Goal: Task Accomplishment & Management: Use online tool/utility

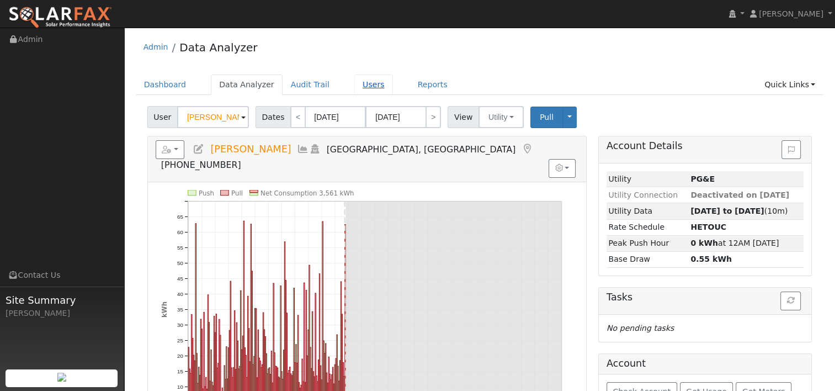
click at [355, 85] on link "Users" at bounding box center [373, 84] width 39 height 20
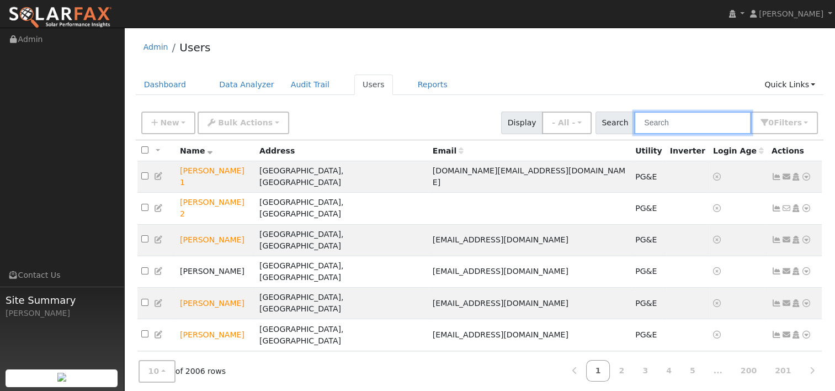
click at [675, 119] on input "text" at bounding box center [692, 122] width 117 height 23
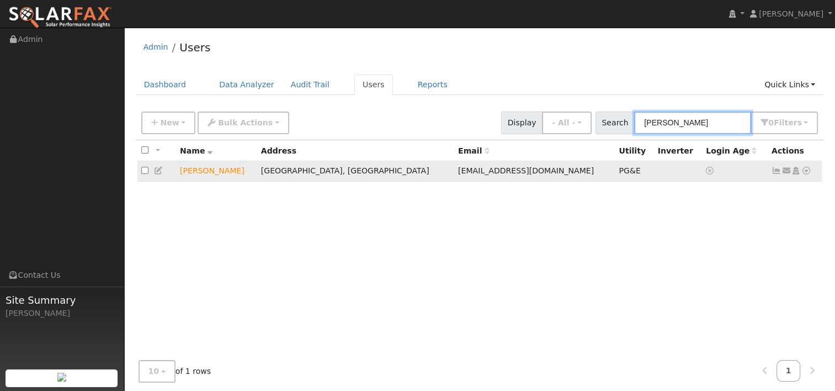
type input "brian buss"
click at [808, 170] on icon at bounding box center [806, 171] width 10 height 8
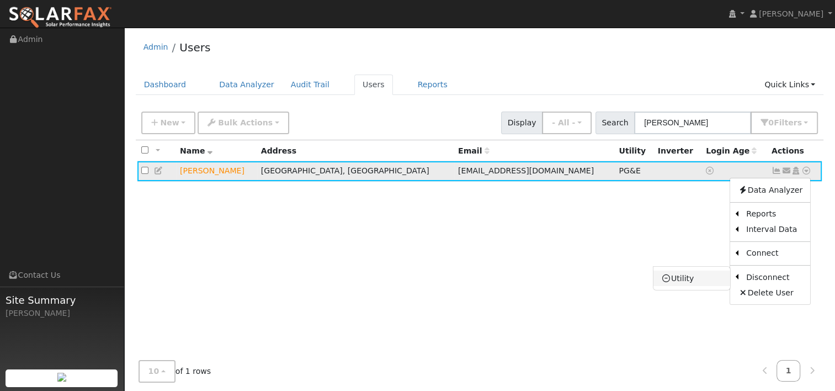
click at [693, 278] on link "Utility" at bounding box center [691, 277] width 77 height 15
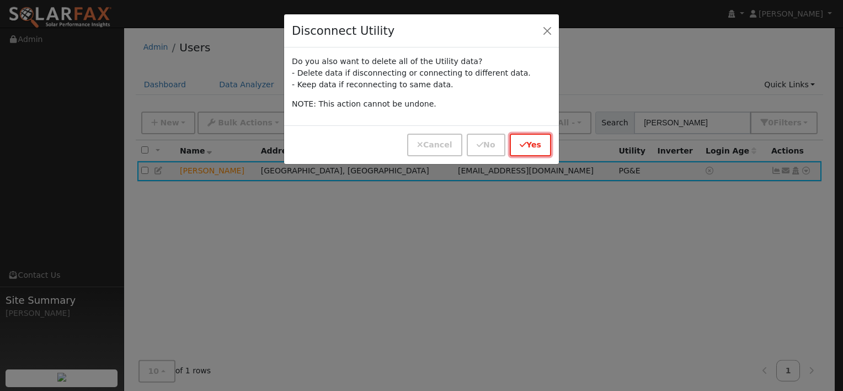
click at [536, 143] on button "Yes" at bounding box center [530, 145] width 41 height 23
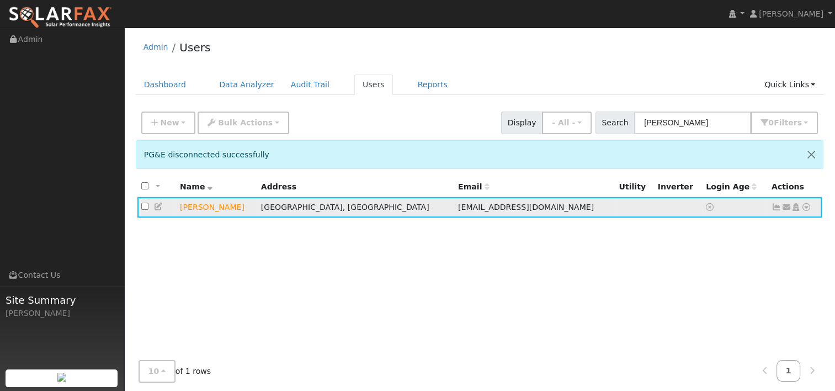
click at [805, 205] on icon at bounding box center [806, 207] width 10 height 8
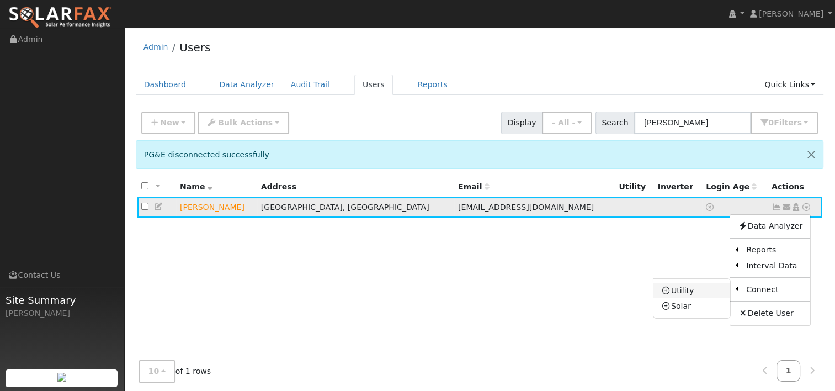
click at [692, 289] on link "Utility" at bounding box center [691, 290] width 77 height 15
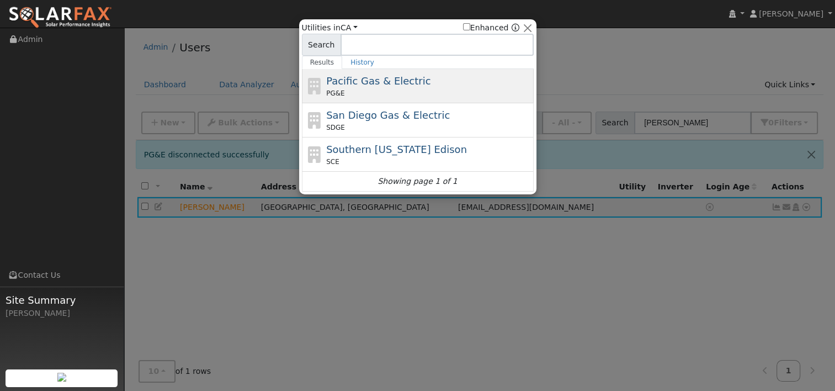
click at [395, 86] on span "Pacific Gas & Electric" at bounding box center [378, 81] width 104 height 12
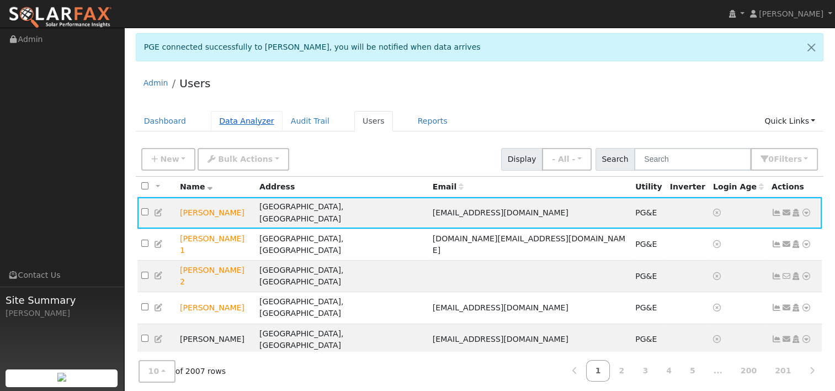
click at [235, 123] on link "Data Analyzer" at bounding box center [247, 121] width 72 height 20
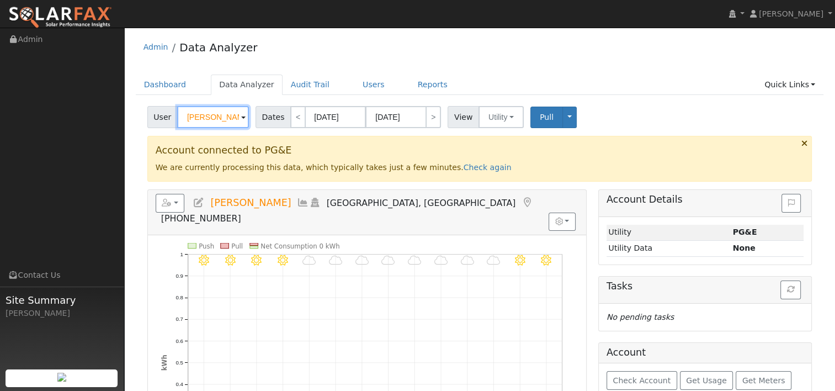
paste input "Kelsey Martinez"
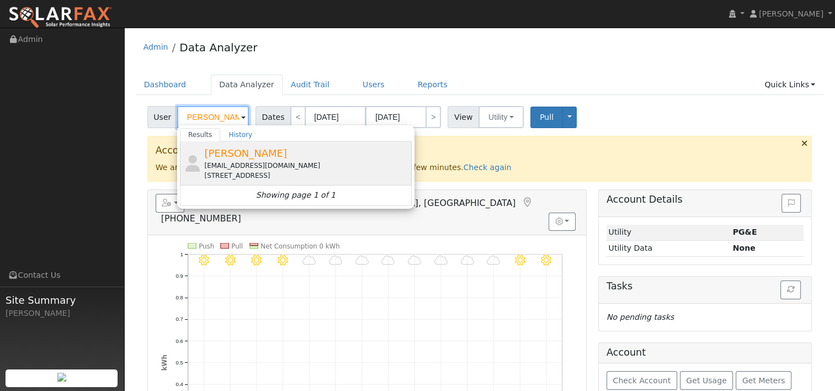
type input "Kelsey Martinez"
click at [227, 155] on span "Kelsey Martinez" at bounding box center [245, 153] width 83 height 12
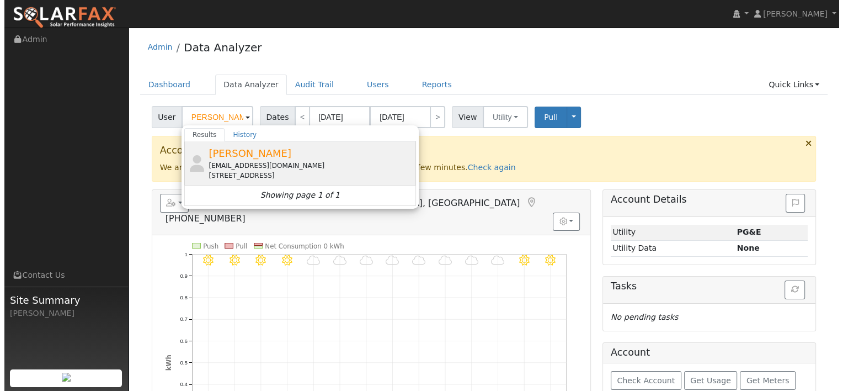
scroll to position [0, 0]
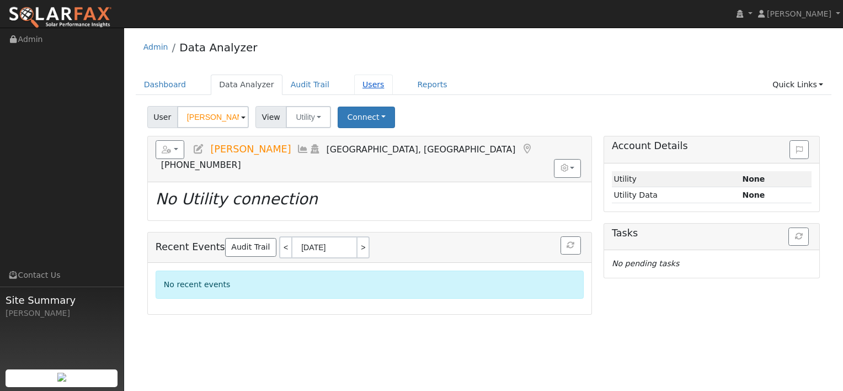
click at [354, 82] on link "Users" at bounding box center [373, 84] width 39 height 20
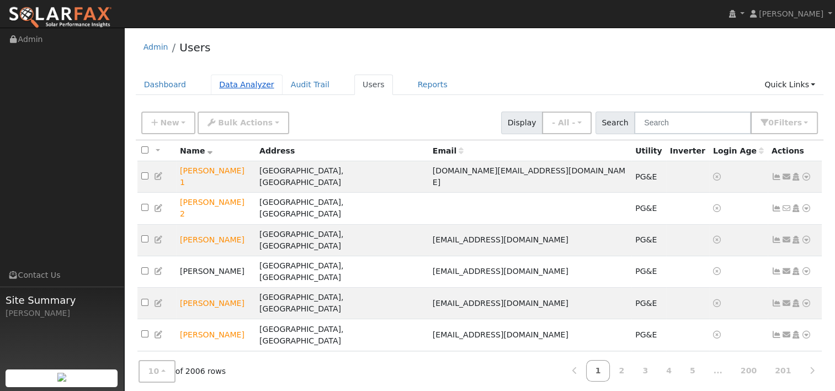
click at [239, 86] on link "Data Analyzer" at bounding box center [247, 84] width 72 height 20
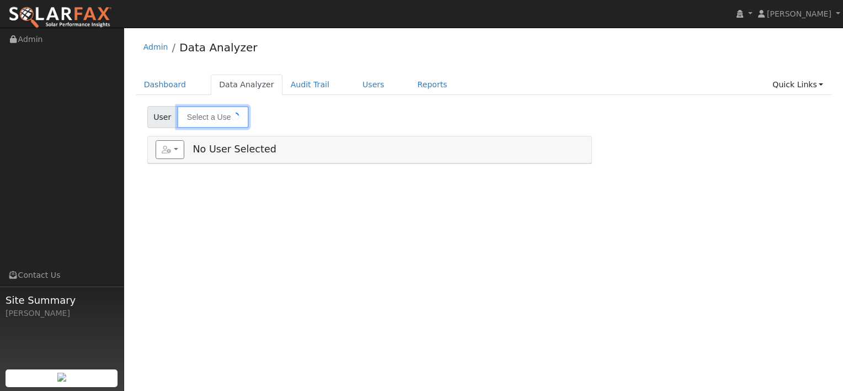
type input "[PERSON_NAME]"
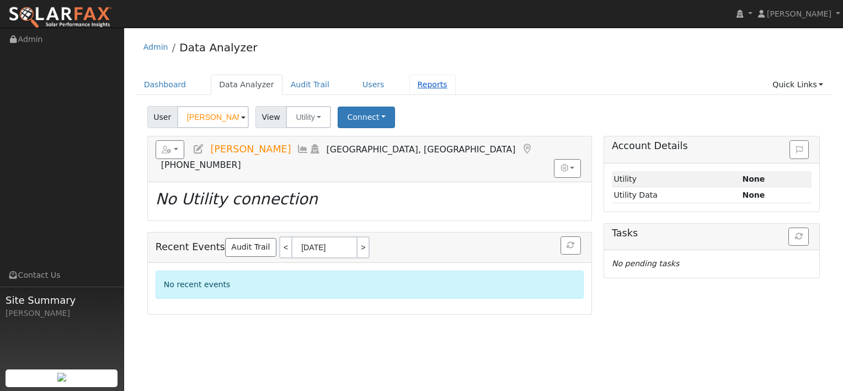
click at [409, 88] on link "Reports" at bounding box center [432, 84] width 46 height 20
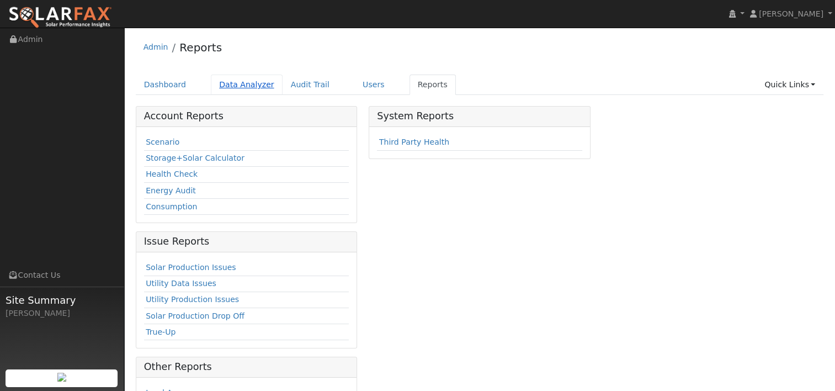
click at [245, 88] on link "Data Analyzer" at bounding box center [247, 84] width 72 height 20
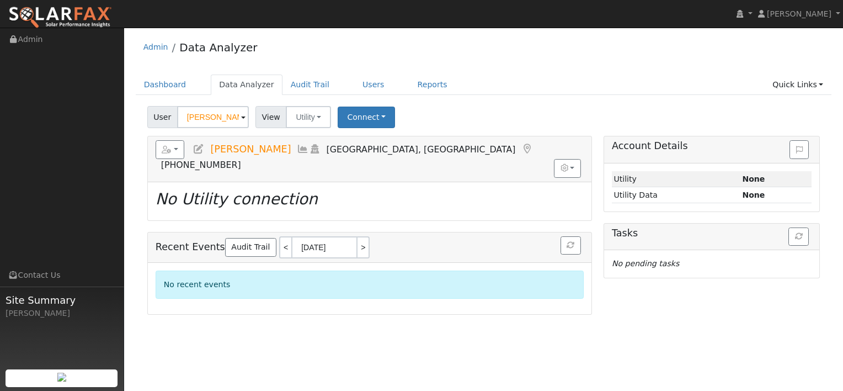
click at [237, 118] on input "[PERSON_NAME]" at bounding box center [213, 117] width 72 height 22
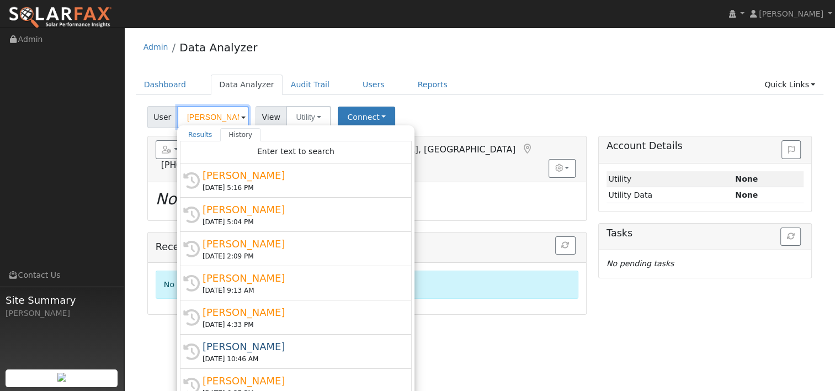
scroll to position [0, 2]
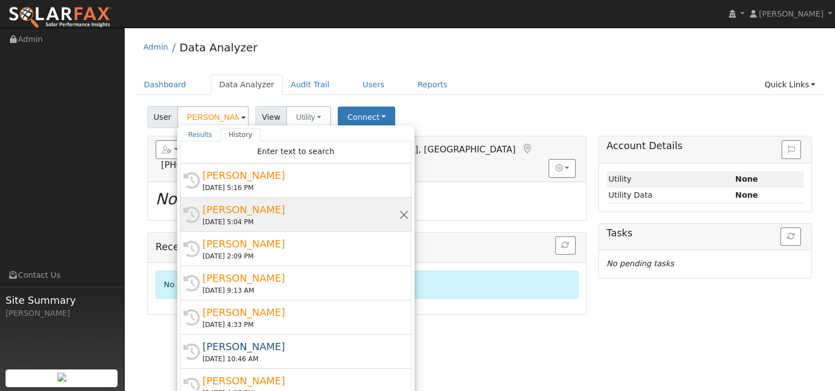
click at [246, 217] on div "10/09/2025 5:04 PM" at bounding box center [301, 222] width 196 height 10
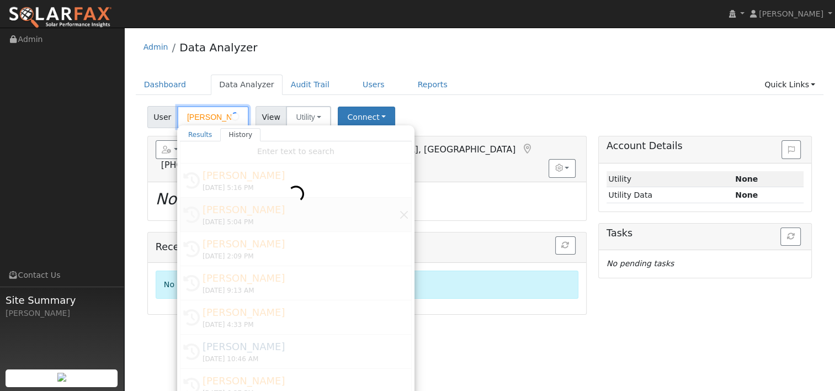
type input "[PERSON_NAME]"
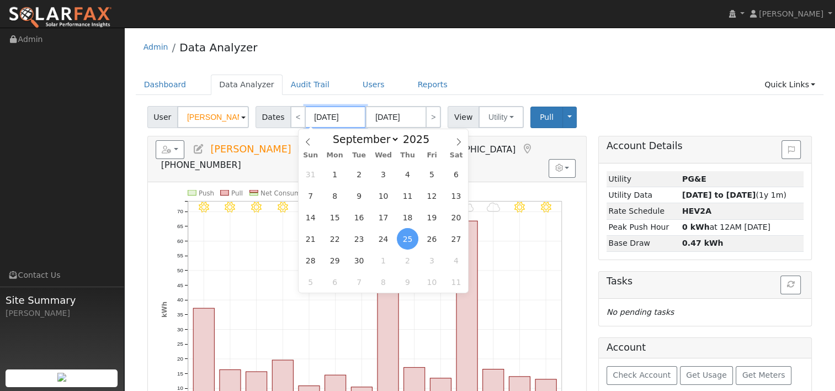
click at [325, 116] on input "[DATE]" at bounding box center [335, 117] width 61 height 22
click at [432, 144] on span at bounding box center [436, 142] width 8 height 6
type input "2024"
click at [462, 143] on icon at bounding box center [459, 142] width 8 height 8
select select "9"
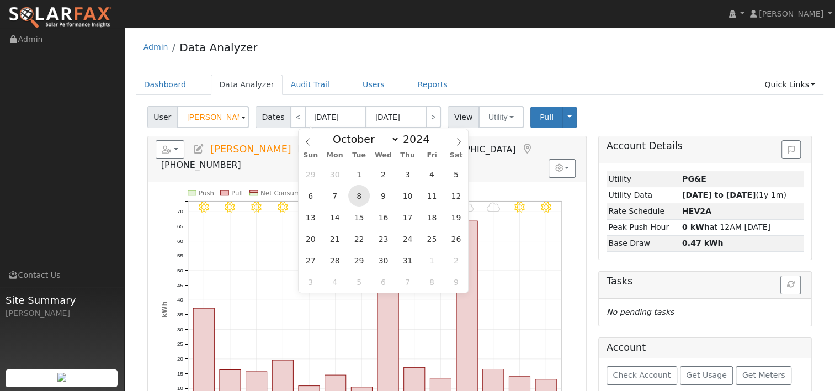
click at [359, 193] on span "8" at bounding box center [359, 196] width 22 height 22
type input "10/08/2024"
type input "10/21/2024"
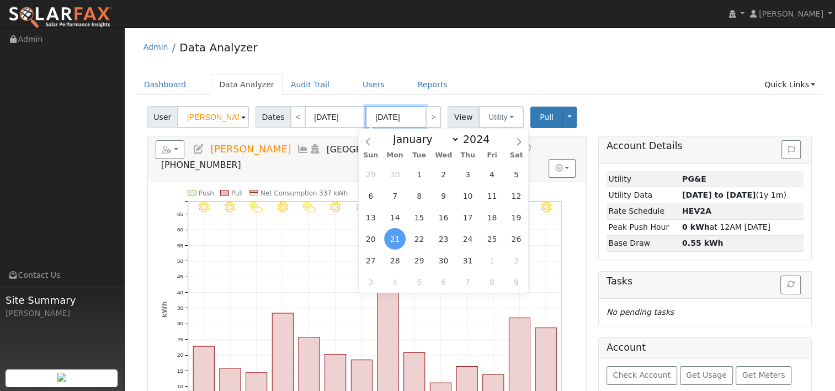
click at [384, 111] on input "10/21/2024" at bounding box center [395, 117] width 61 height 22
click at [492, 135] on span at bounding box center [496, 136] width 8 height 6
type input "2025"
click at [422, 191] on span "7" at bounding box center [419, 196] width 22 height 22
type input "[DATE]"
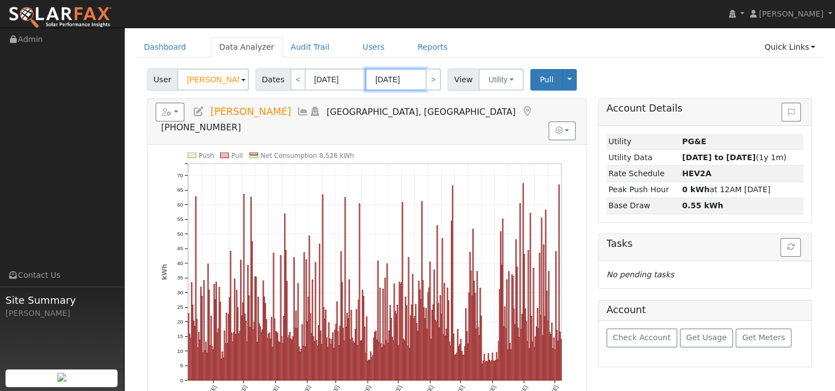
scroll to position [55, 0]
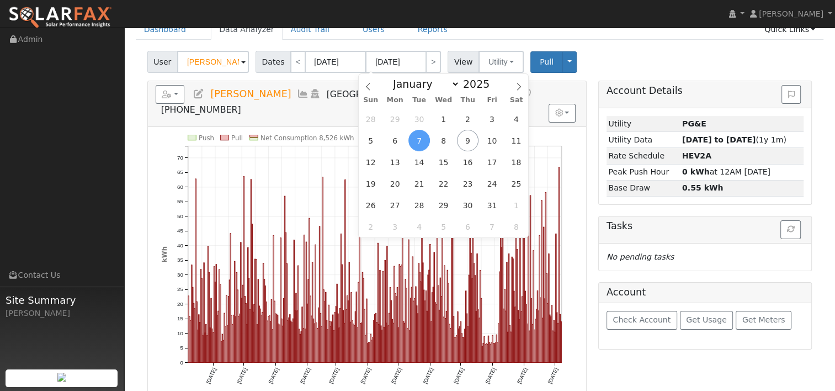
click at [586, 55] on div "User Brian Bussolini Account Default Account Default Account 4016 Walnut Boulev…" at bounding box center [479, 60] width 669 height 26
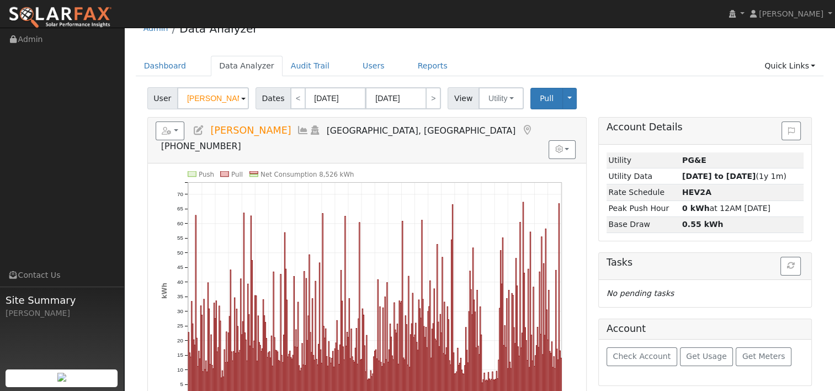
scroll to position [0, 0]
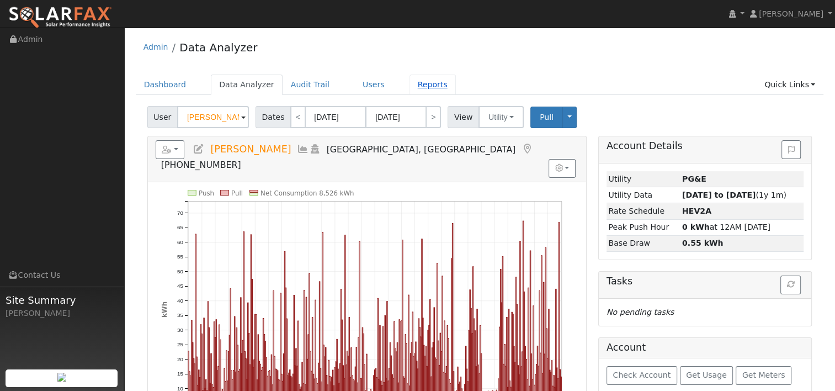
click at [409, 85] on link "Reports" at bounding box center [432, 84] width 46 height 20
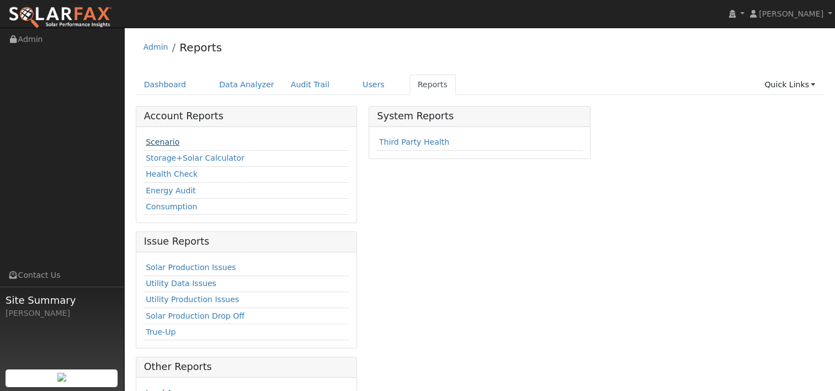
click at [168, 140] on link "Scenario" at bounding box center [163, 141] width 34 height 9
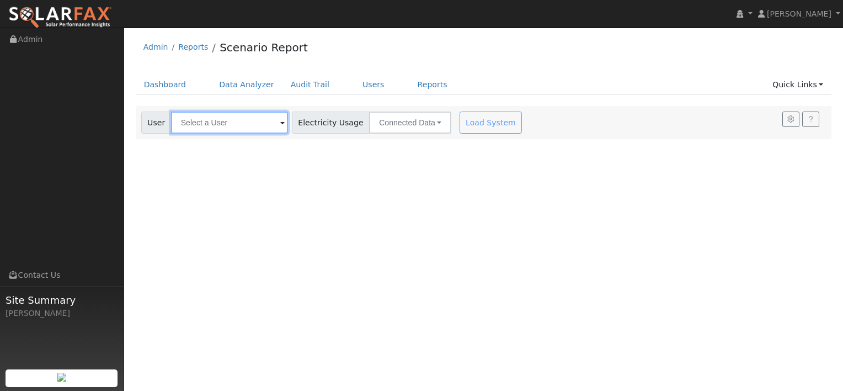
click at [244, 123] on input "text" at bounding box center [229, 122] width 117 height 22
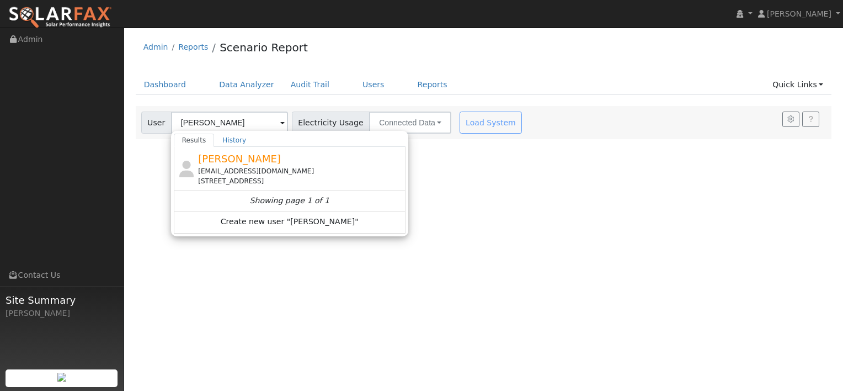
click at [243, 161] on span "[PERSON_NAME]" at bounding box center [239, 159] width 83 height 12
type input "[PERSON_NAME]"
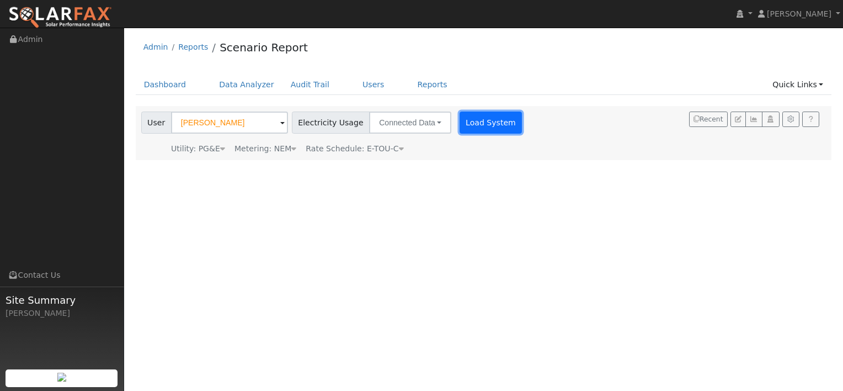
click at [472, 119] on button "Load System" at bounding box center [491, 122] width 63 height 22
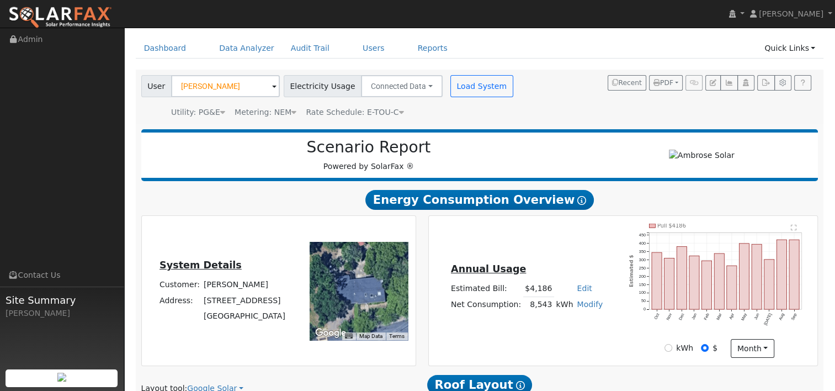
scroll to position [55, 0]
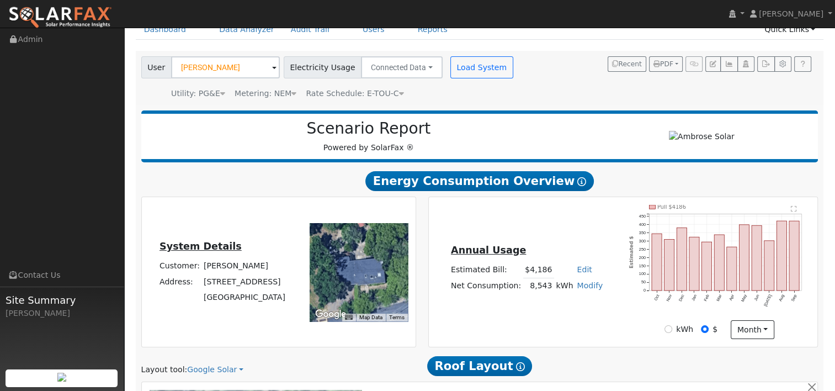
drag, startPoint x: 280, startPoint y: 281, endPoint x: 199, endPoint y: 281, distance: 81.1
click at [201, 281] on td "[STREET_ADDRESS]" at bounding box center [244, 281] width 86 height 15
copy td "[STREET_ADDRESS]"
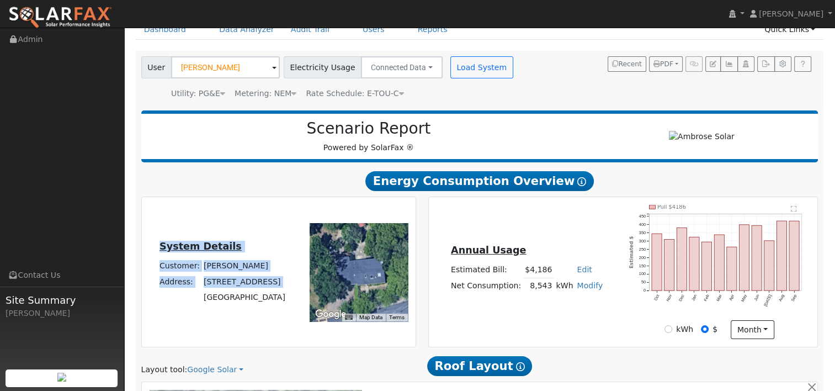
drag, startPoint x: 285, startPoint y: 298, endPoint x: 201, endPoint y: 297, distance: 83.9
click at [201, 297] on div "System Details Customer: [PERSON_NAME] Address: [STREET_ADDRESS]" at bounding box center [222, 272] width 158 height 66
copy table "System Details Customer: [PERSON_NAME] Address: [STREET_ADDRESS]"
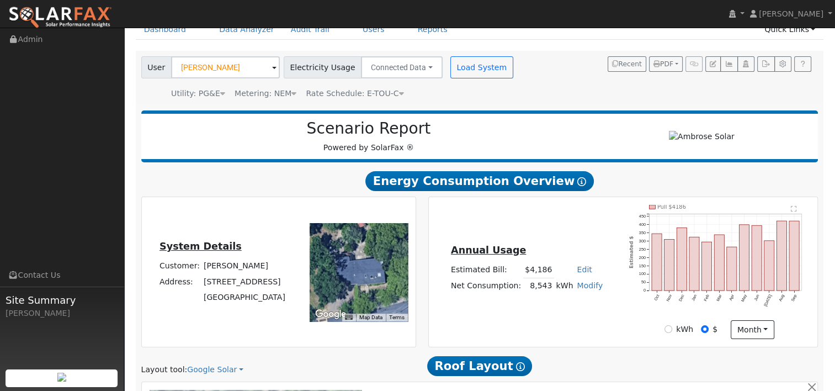
click at [446, 114] on div "Scenario Report Powered by SolarFax ®" at bounding box center [479, 136] width 677 height 52
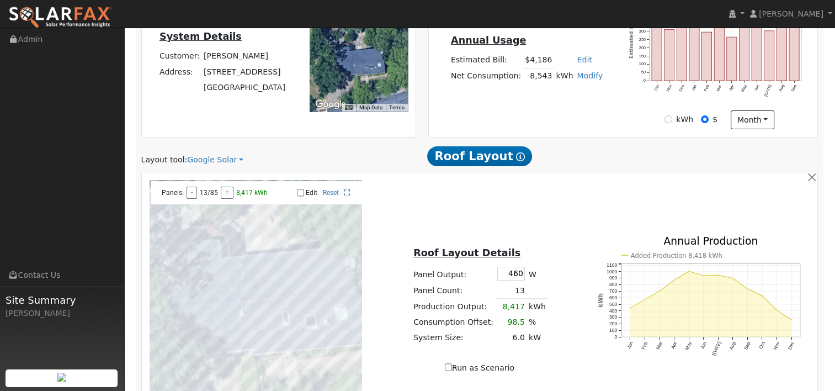
scroll to position [331, 0]
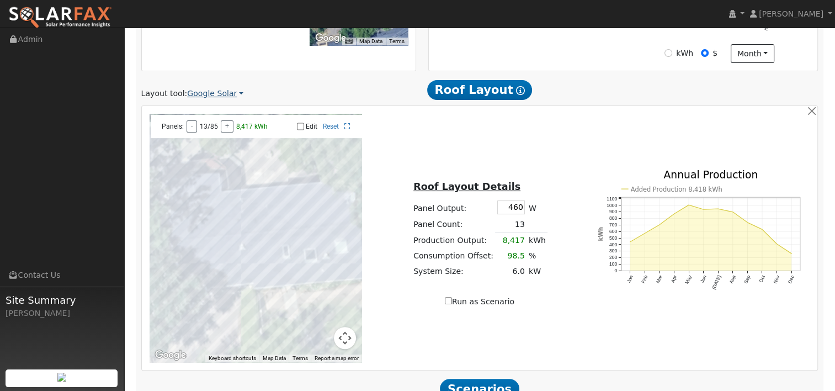
click at [228, 95] on link "Google Solar" at bounding box center [215, 94] width 56 height 12
click at [205, 142] on link "Aurora" at bounding box center [222, 144] width 77 height 15
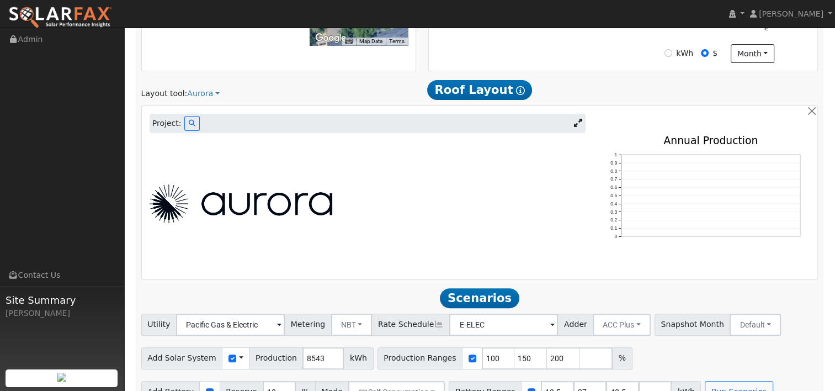
scroll to position [231, 0]
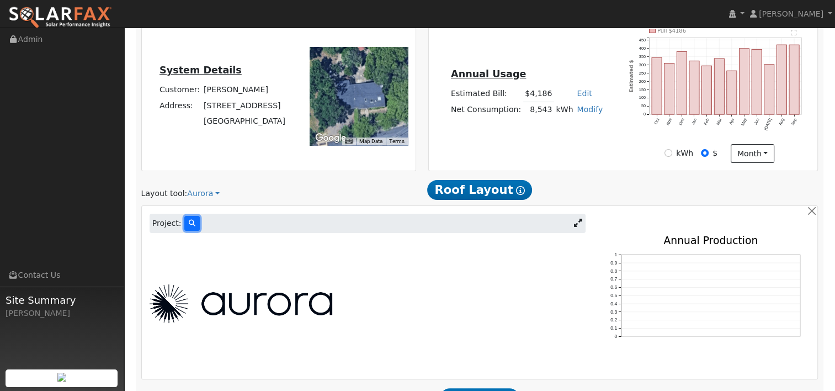
click at [189, 221] on icon at bounding box center [192, 223] width 7 height 7
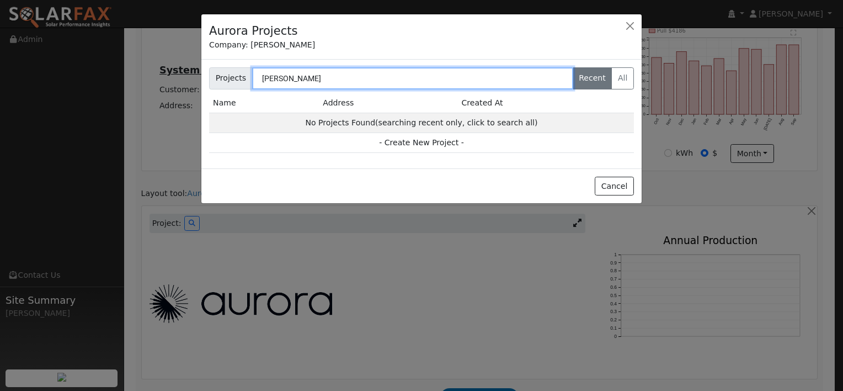
drag, startPoint x: 303, startPoint y: 75, endPoint x: 205, endPoint y: 73, distance: 98.3
click at [205, 73] on div "Projects [PERSON_NAME] Recent All" at bounding box center [422, 78] width 437 height 22
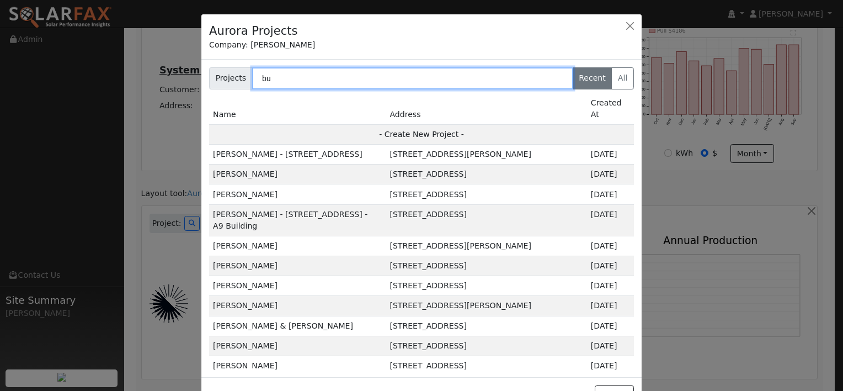
type input "b"
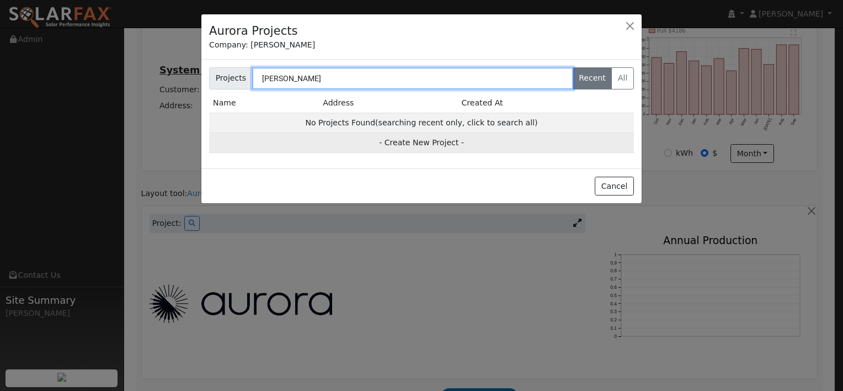
type input "[PERSON_NAME]"
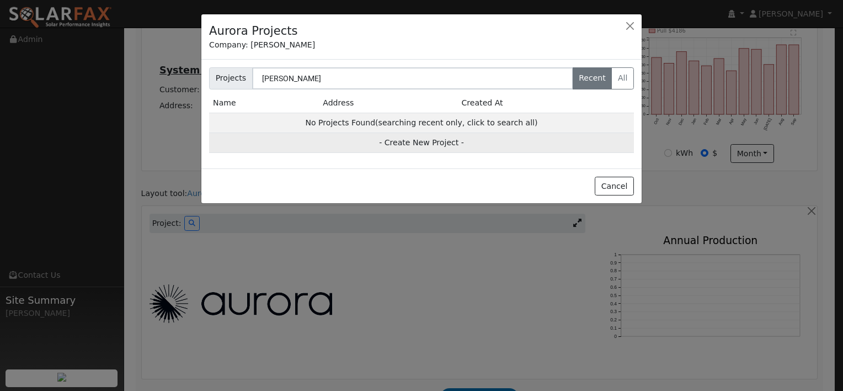
click at [416, 143] on td "- Create New Project -" at bounding box center [421, 143] width 425 height 20
type input "[PERSON_NAME]"
type input "[STREET_ADDRESS]"
type input "Walnut Creek"
type input "CA"
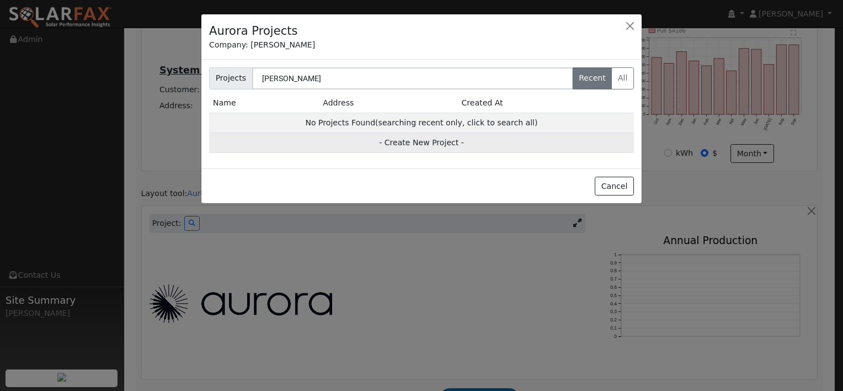
type input "94596"
type input "Design"
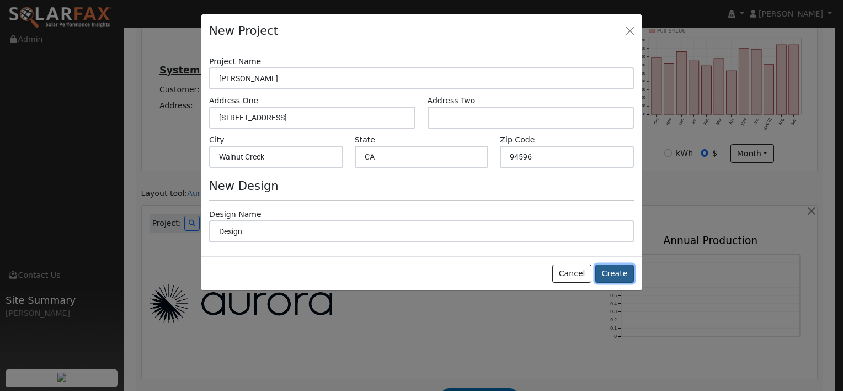
click at [613, 270] on button "Create" at bounding box center [614, 273] width 39 height 19
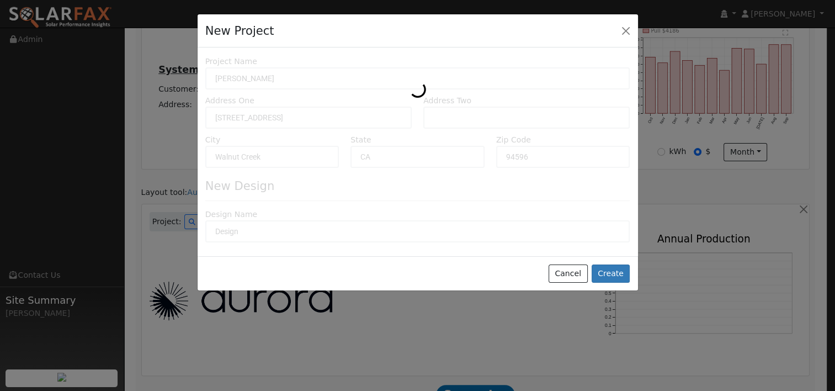
type input "0"
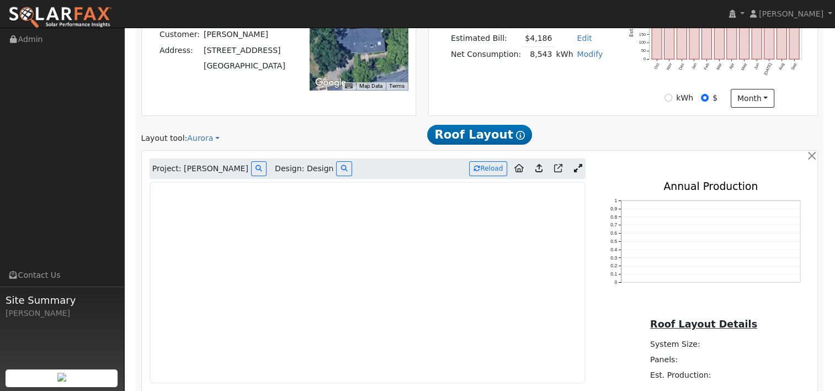
scroll to position [342, 0]
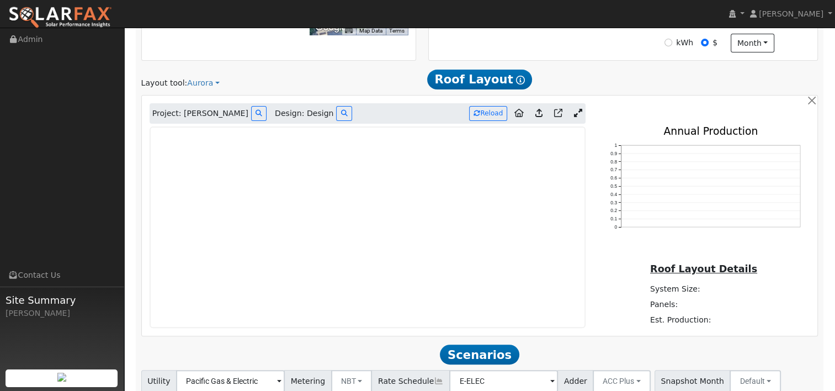
click at [573, 115] on icon at bounding box center [577, 113] width 8 height 8
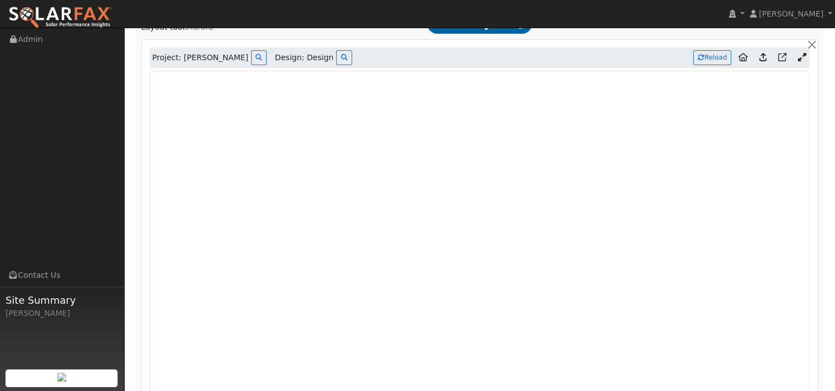
scroll to position [397, 0]
click at [762, 58] on icon at bounding box center [762, 58] width 7 height 8
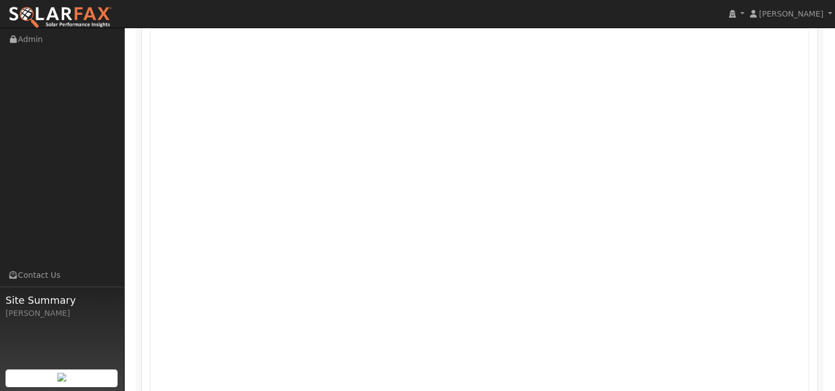
scroll to position [476, 0]
